Goal: Ask a question: Seek information or help from site administrators or community

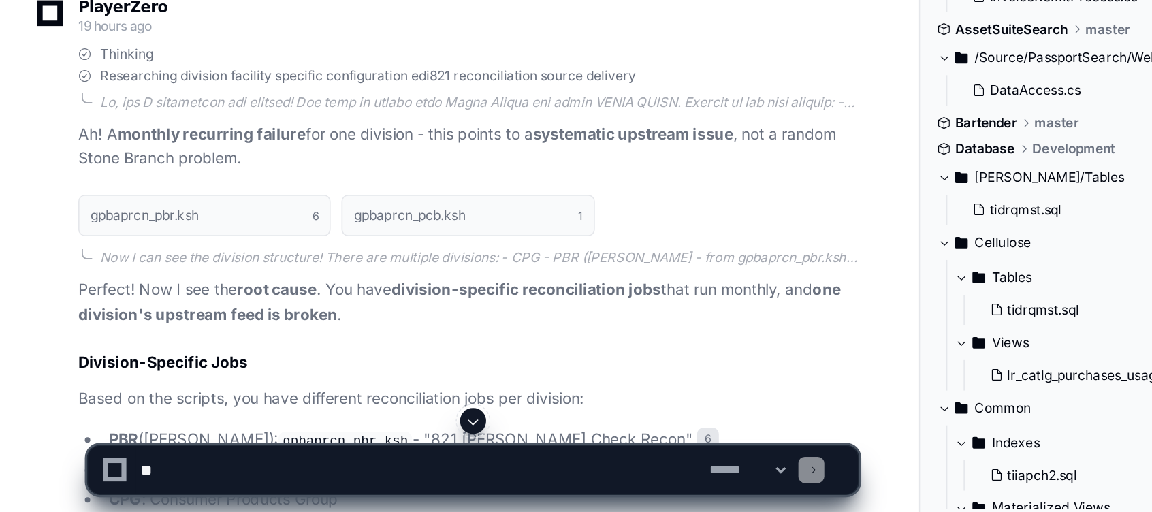
scroll to position [10920, 0]
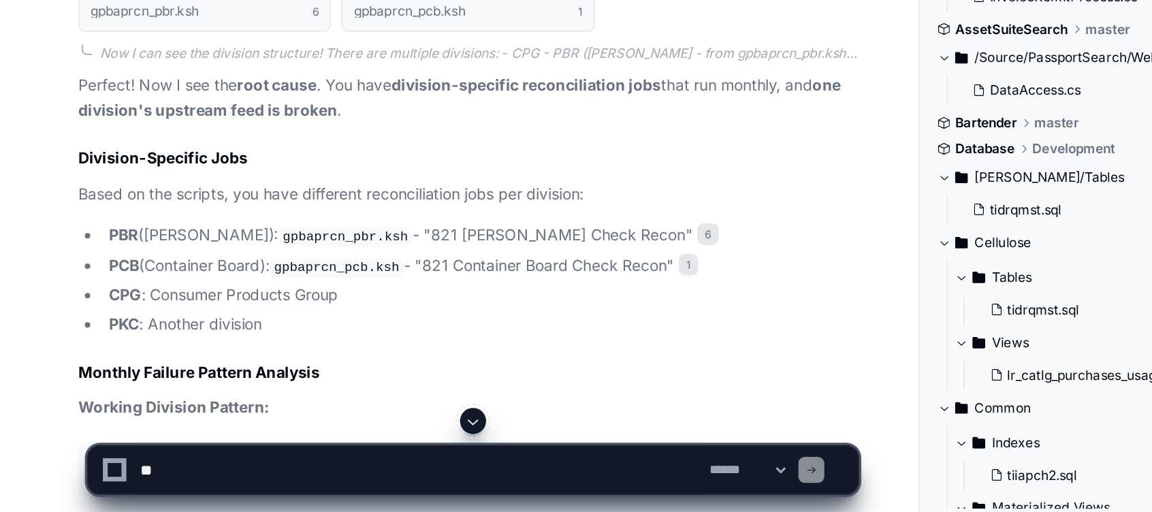
click at [294, 447] on button at bounding box center [296, 455] width 16 height 16
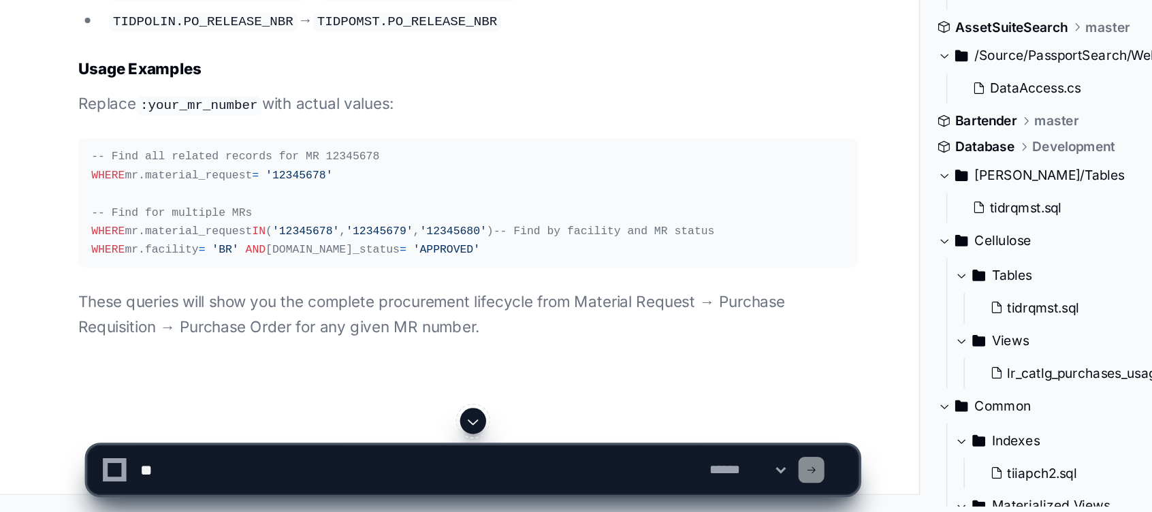
scroll to position [16987, 0]
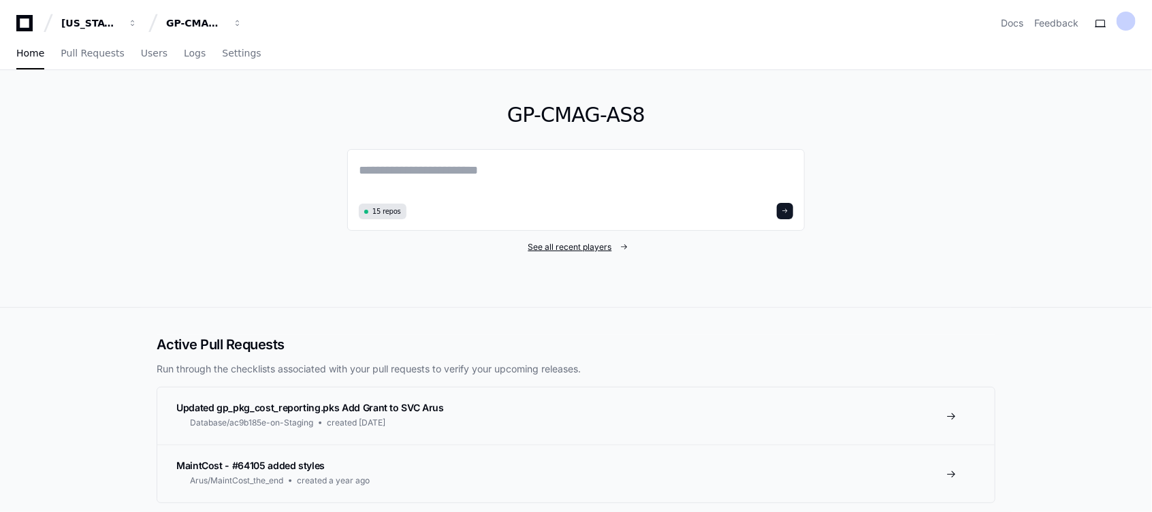
click at [563, 244] on span "See all recent players" at bounding box center [570, 247] width 84 height 11
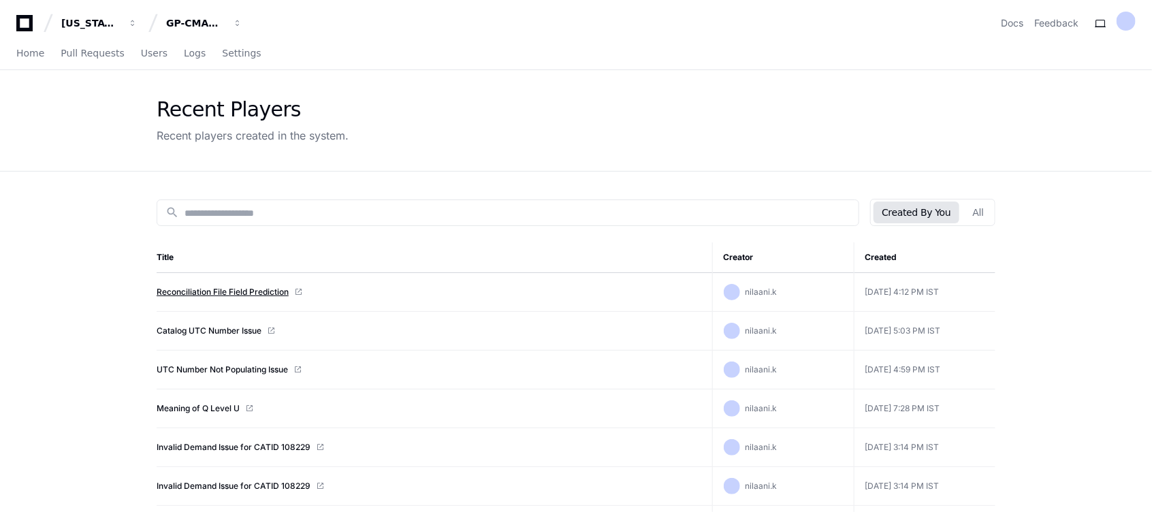
click at [227, 287] on link "Reconciliation File Field Prediction" at bounding box center [223, 292] width 132 height 11
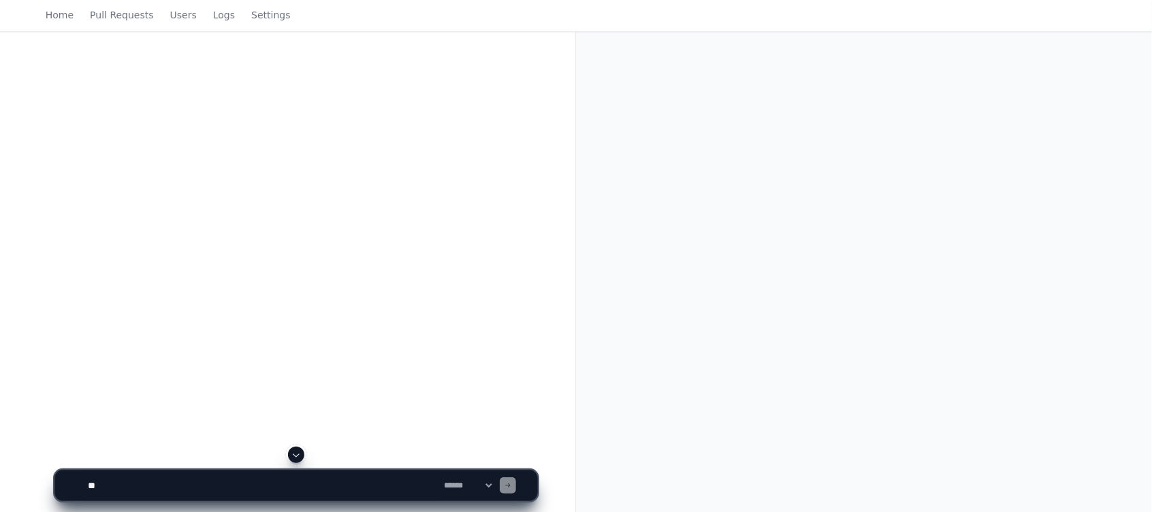
scroll to position [191, 0]
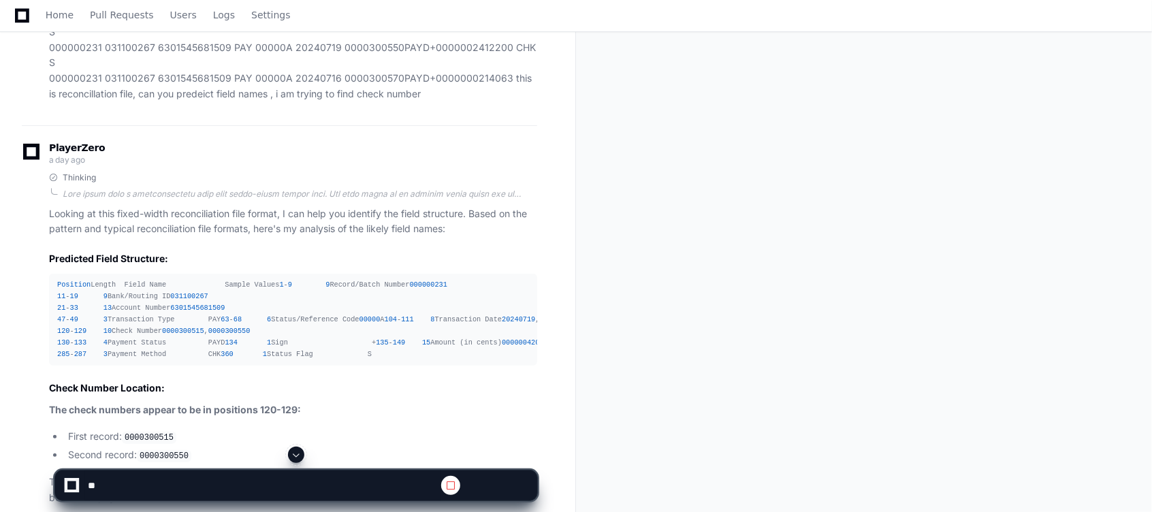
click at [294, 454] on span at bounding box center [296, 454] width 11 height 11
click at [297, 453] on span at bounding box center [296, 454] width 11 height 11
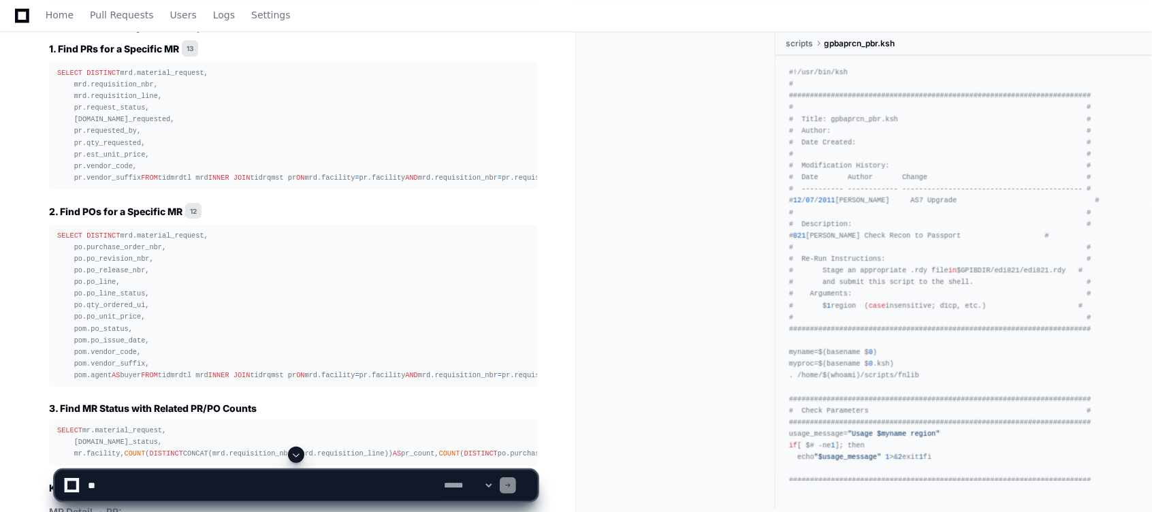
scroll to position [23429, 0]
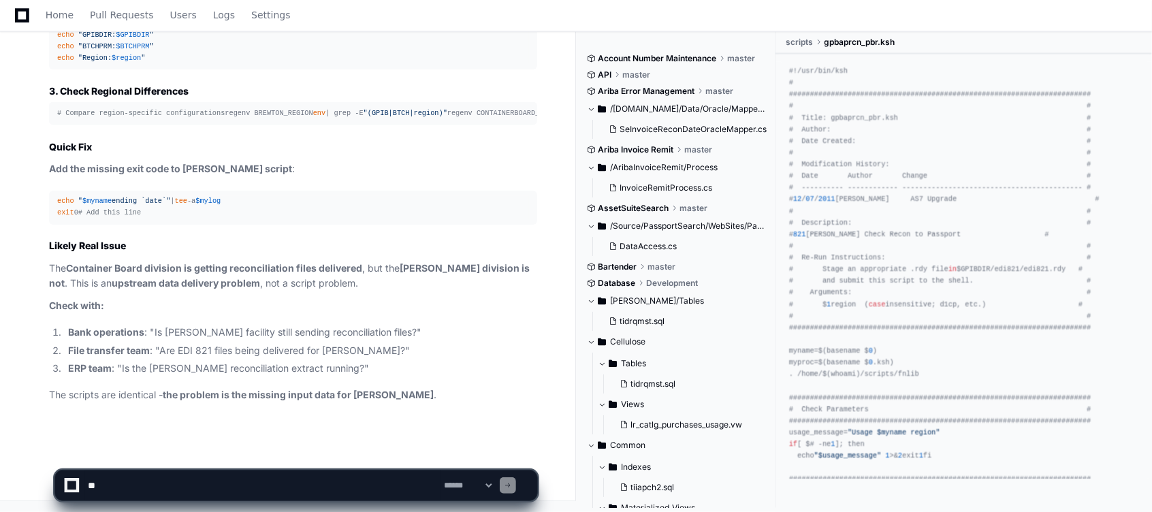
click at [229, 495] on textarea at bounding box center [263, 486] width 356 height 30
paste textarea "**********"
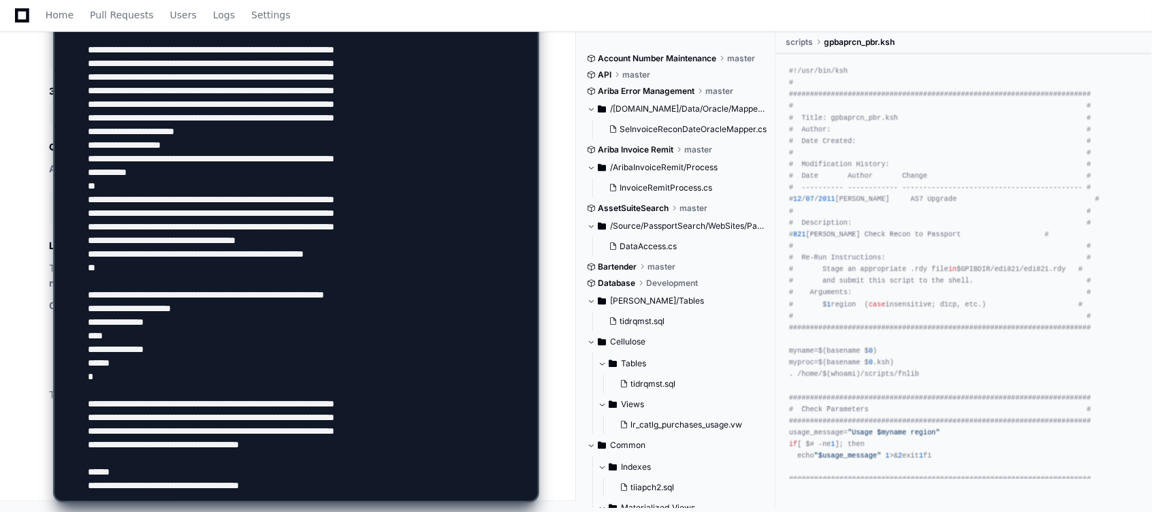
type textarea "**********"
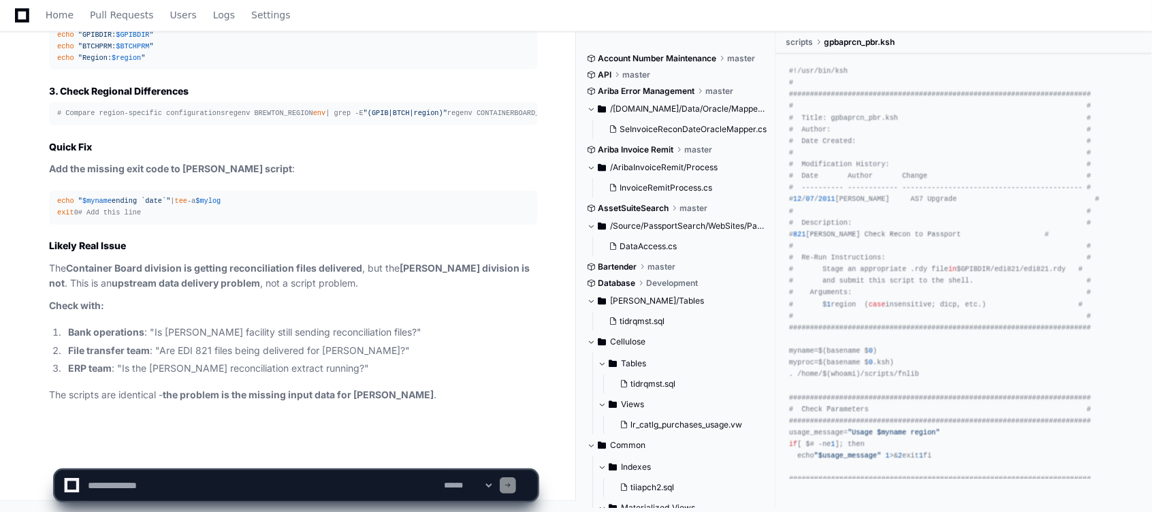
scroll to position [0, 0]
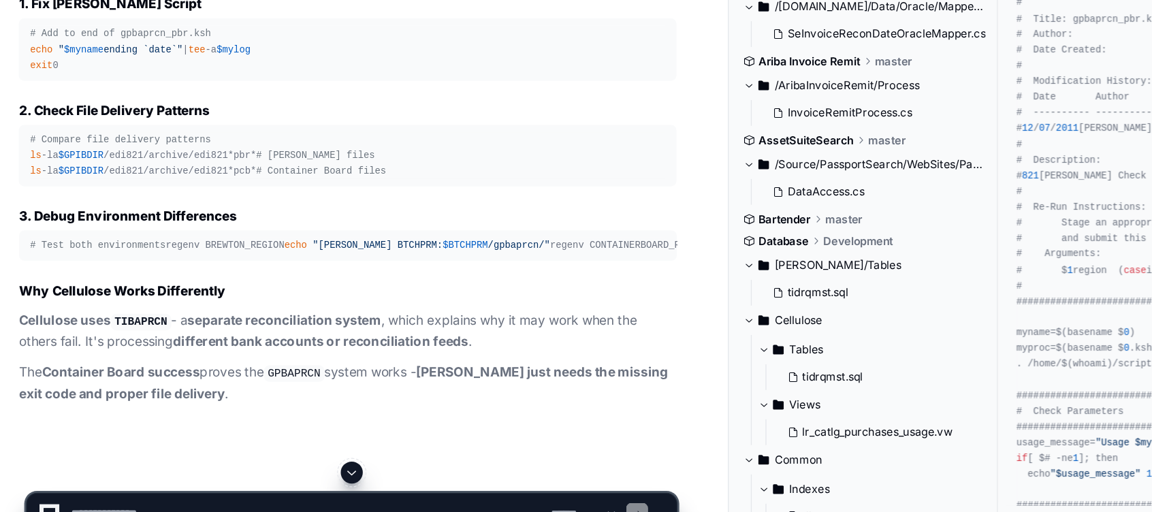
scroll to position [26333, 0]
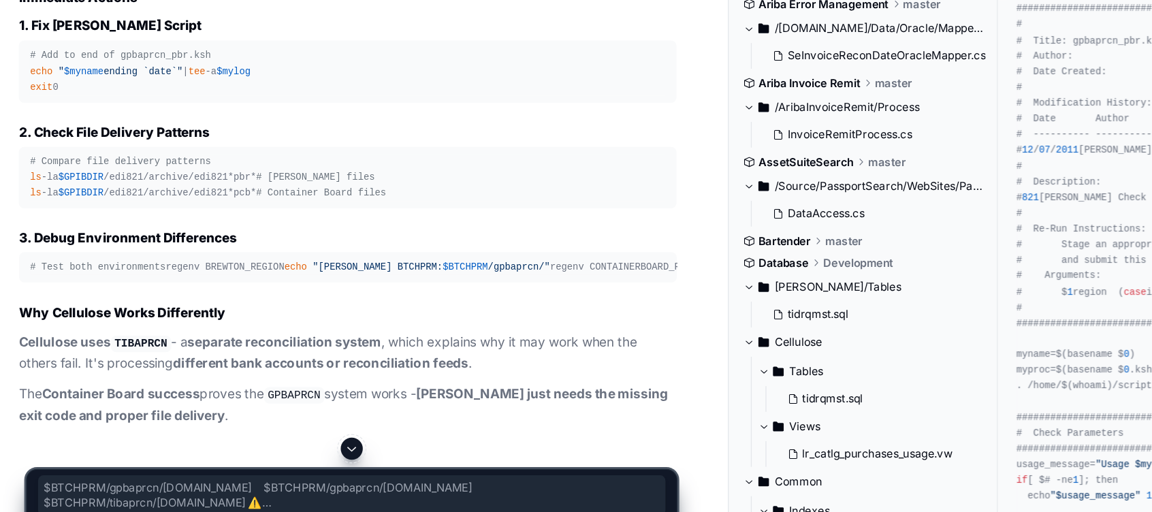
drag, startPoint x: 155, startPoint y: 223, endPoint x: 442, endPoint y: 260, distance: 289.1
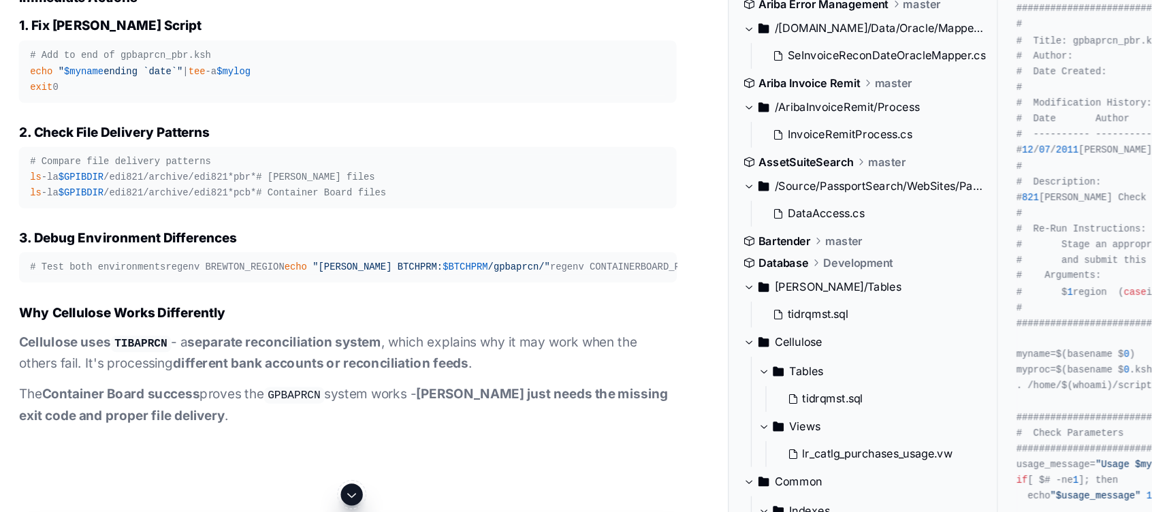
drag, startPoint x: 442, startPoint y: 260, endPoint x: 520, endPoint y: 262, distance: 77.6
drag, startPoint x: 159, startPoint y: 288, endPoint x: 497, endPoint y: 283, distance: 337.8
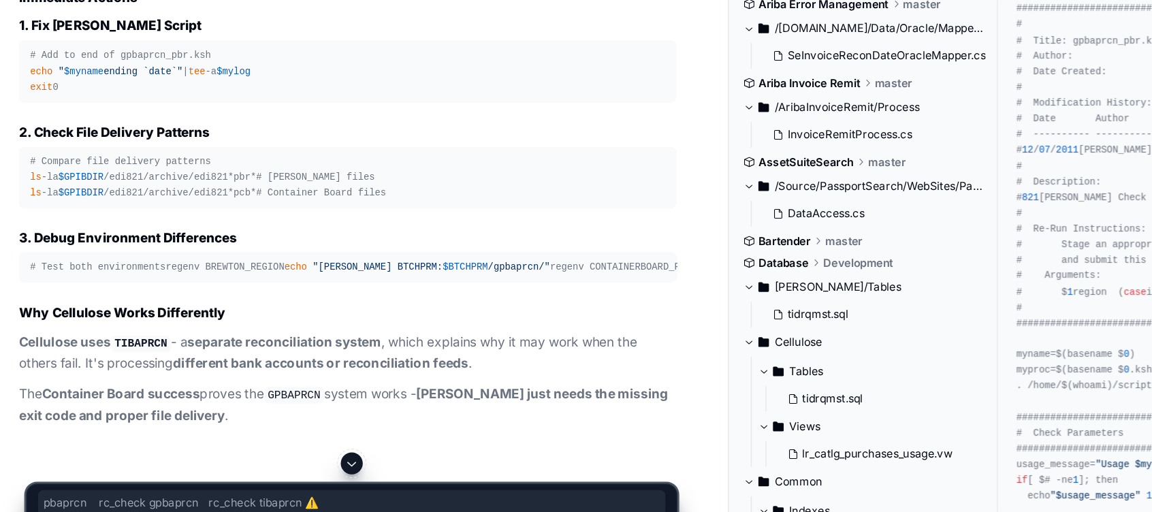
drag, startPoint x: 497, startPoint y: 283, endPoint x: 196, endPoint y: 270, distance: 301.3
drag, startPoint x: 196, startPoint y: 270, endPoint x: 325, endPoint y: 311, distance: 135.3
copy td "exit 0"
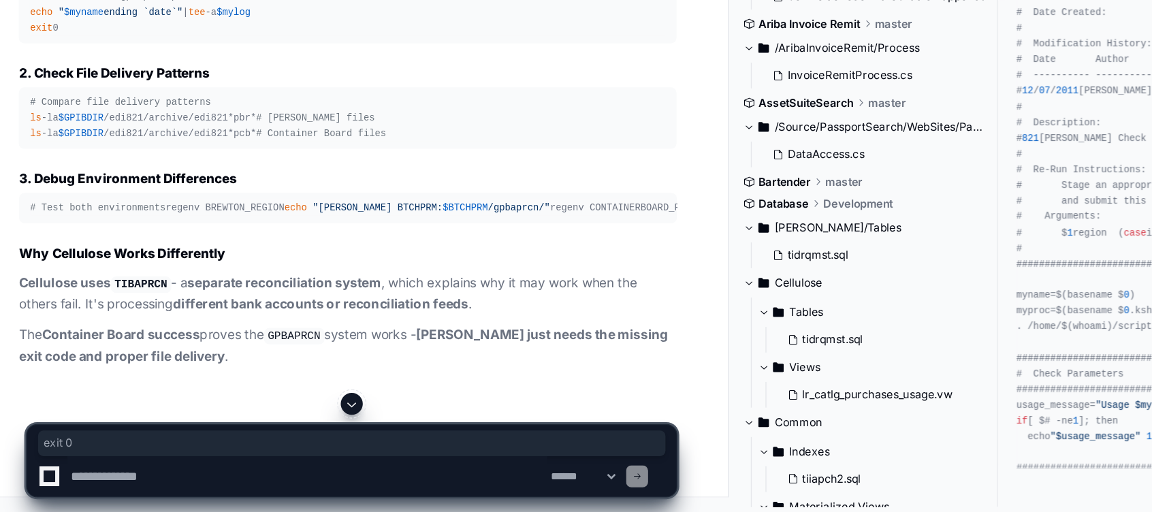
scroll to position [26620, 0]
click at [146, 486] on textarea at bounding box center [263, 486] width 356 height 30
type textarea "**********"
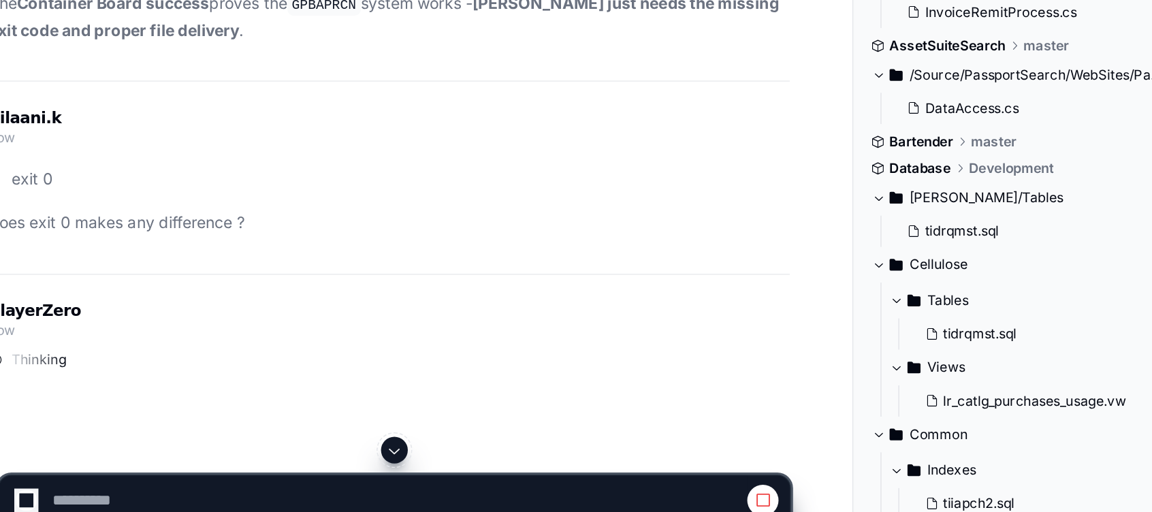
scroll to position [26755, 0]
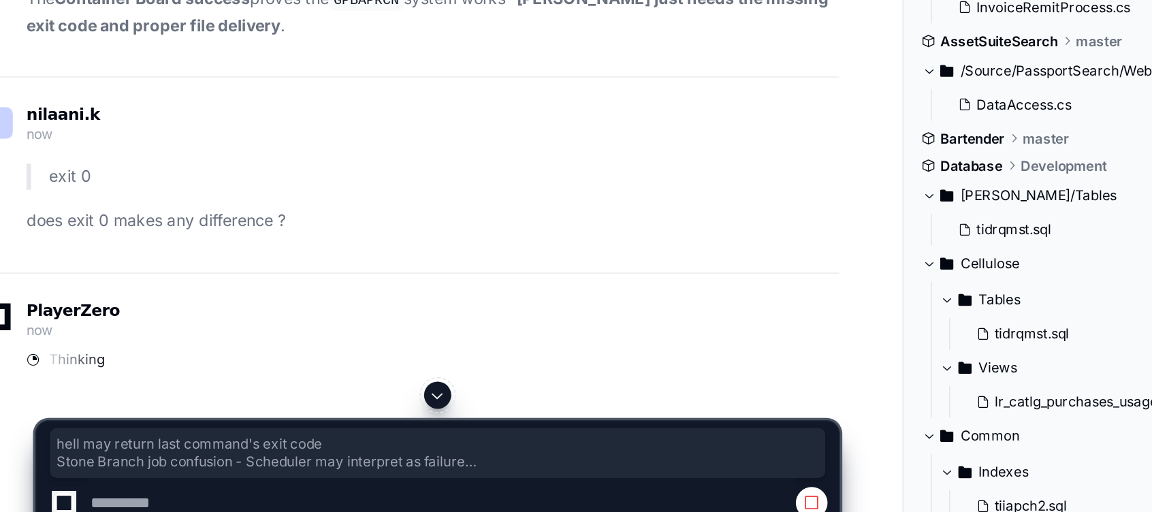
drag, startPoint x: 180, startPoint y: 310, endPoint x: 369, endPoint y: 349, distance: 192.7
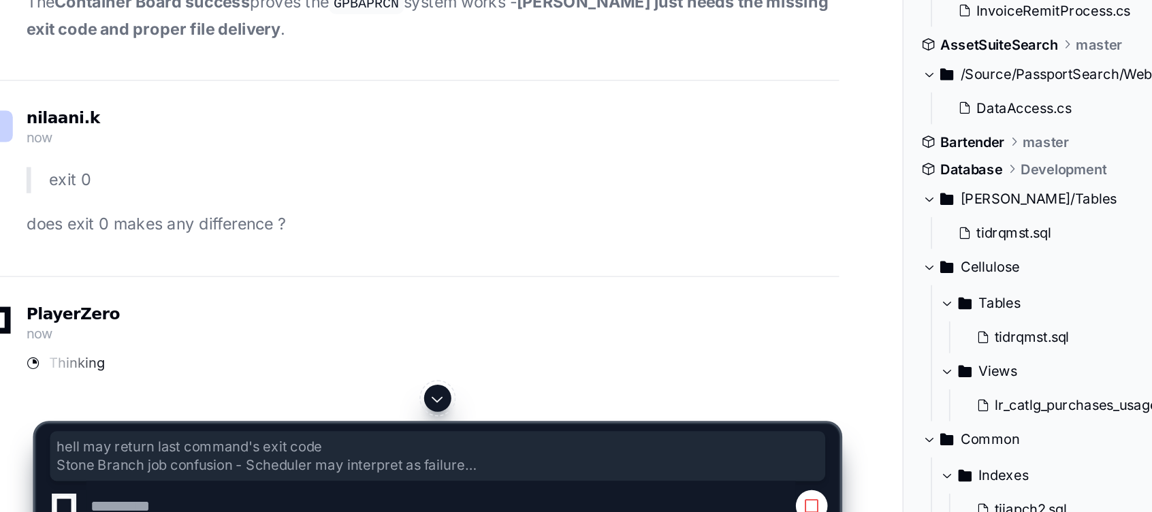
scroll to position [26994, 0]
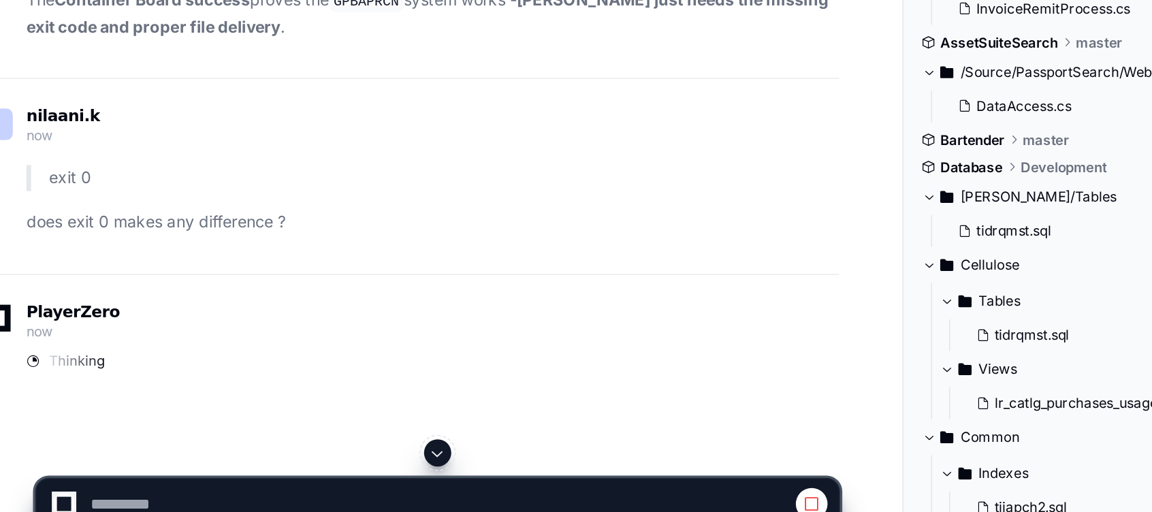
drag, startPoint x: 369, startPoint y: 349, endPoint x: 335, endPoint y: 330, distance: 39.4
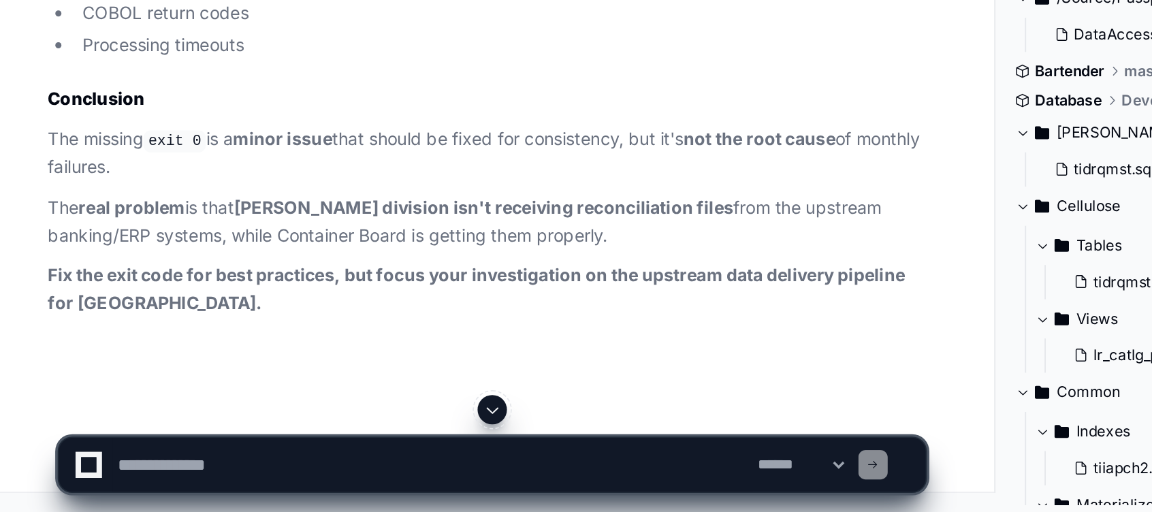
scroll to position [27723, 0]
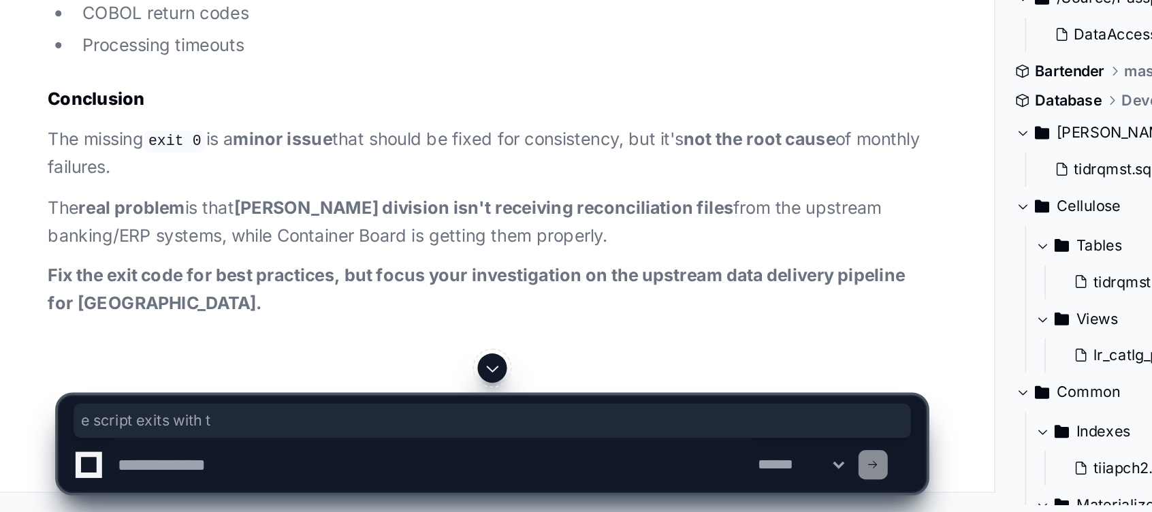
drag, startPoint x: 168, startPoint y: 350, endPoint x: 263, endPoint y: 358, distance: 95.6
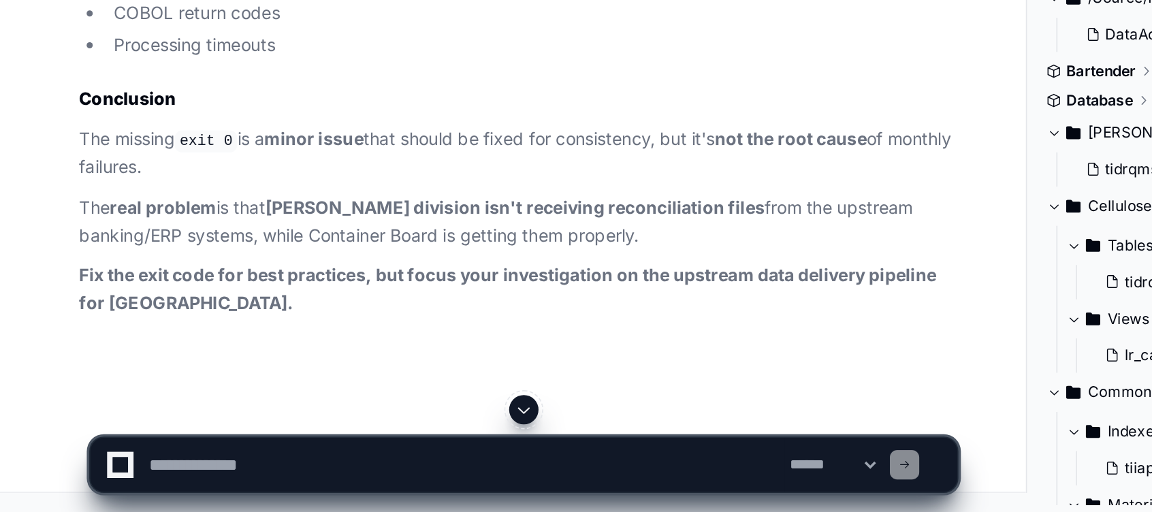
scroll to position [28646, 0]
click at [161, 480] on textarea at bounding box center [263, 486] width 356 height 30
click at [127, 475] on textarea at bounding box center [263, 486] width 356 height 30
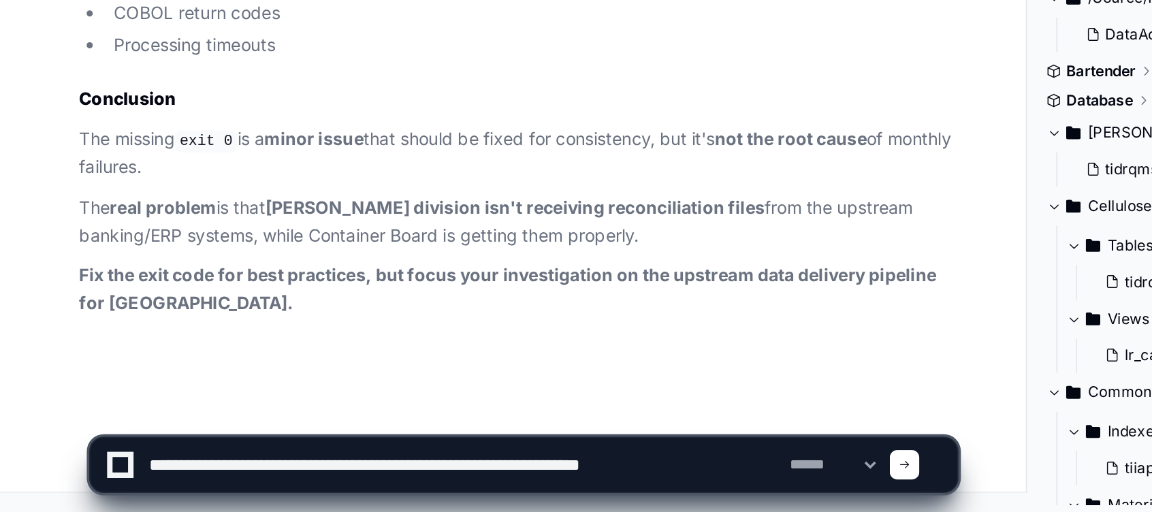
type textarea "**********"
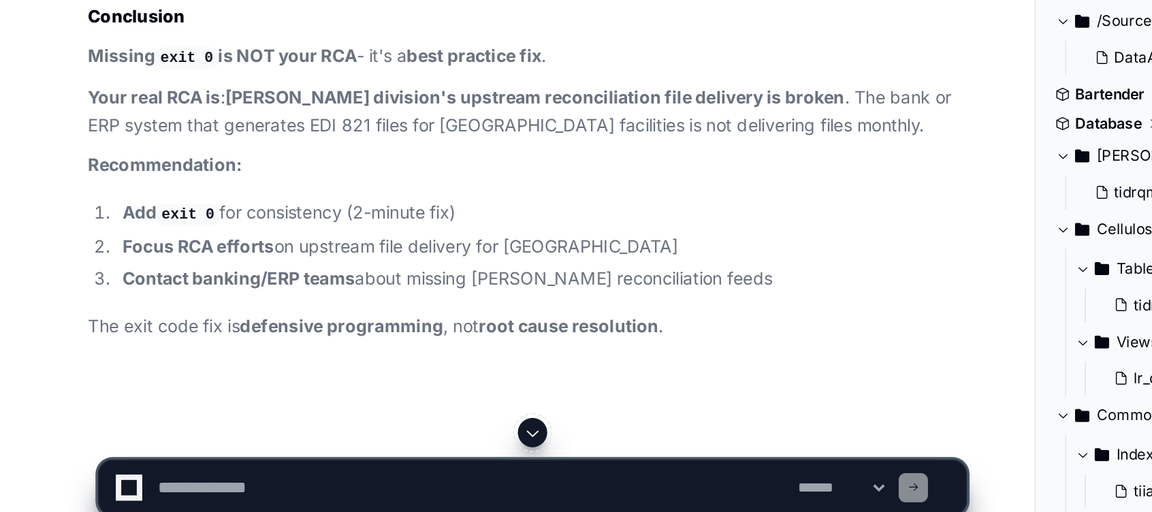
scroll to position [28973, 0]
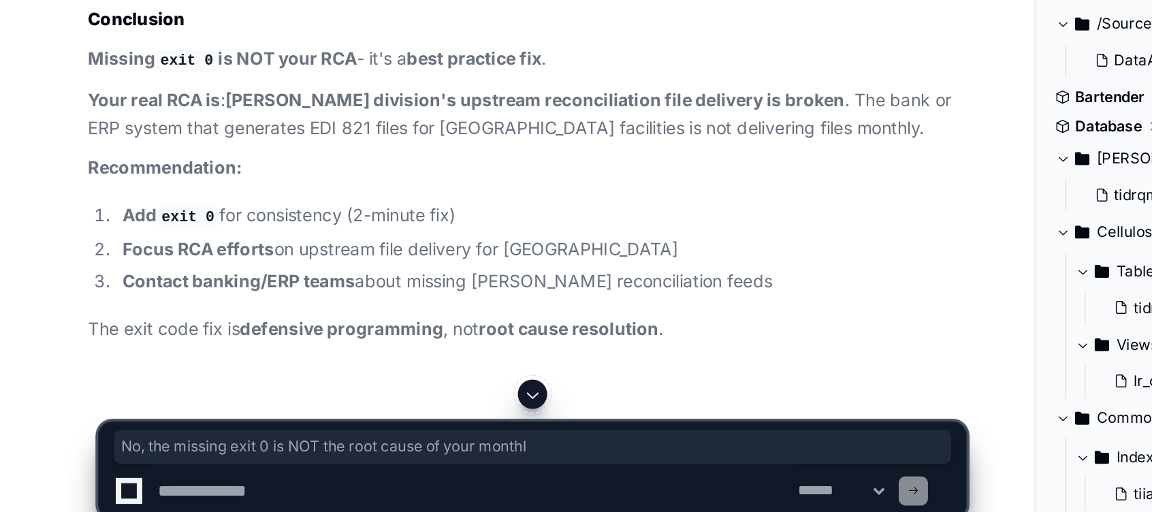
drag, startPoint x: 49, startPoint y: 275, endPoint x: 326, endPoint y: 279, distance: 276.5
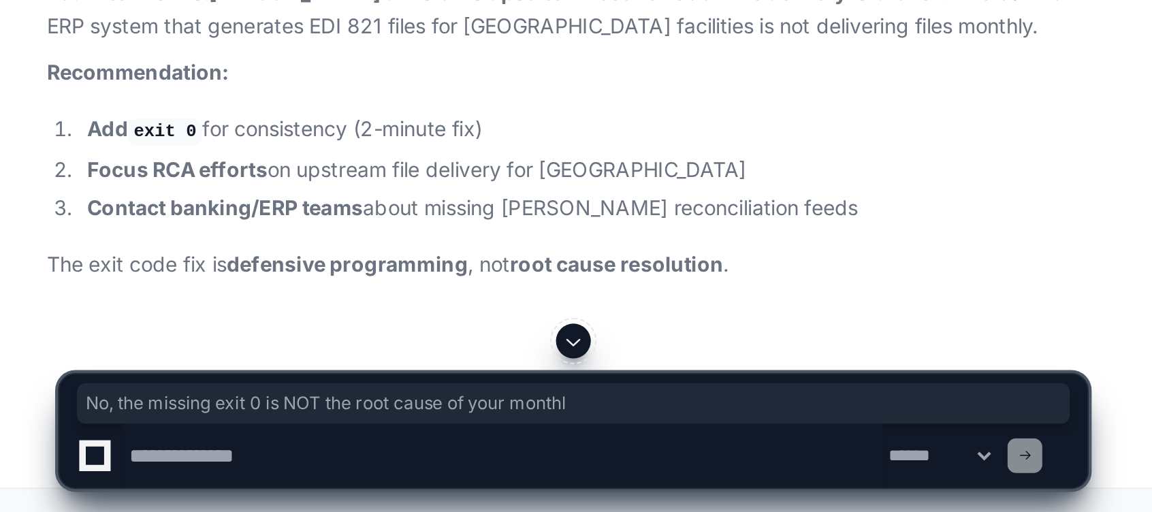
scroll to position [29051, 0]
click at [127, 486] on textarea at bounding box center [263, 486] width 356 height 30
type textarea "**********"
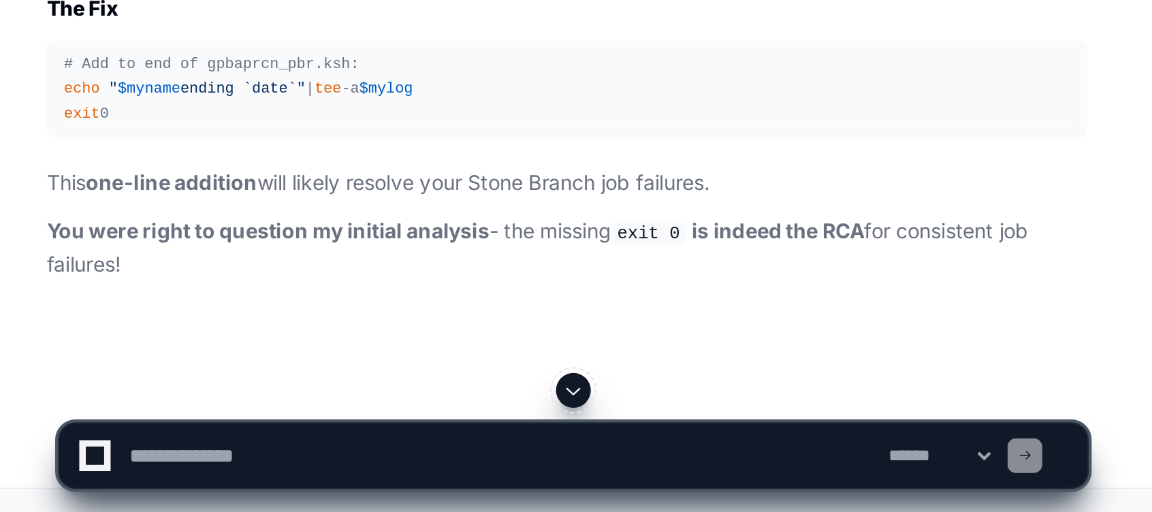
scroll to position [29878, 0]
